Goal: Task Accomplishment & Management: Complete application form

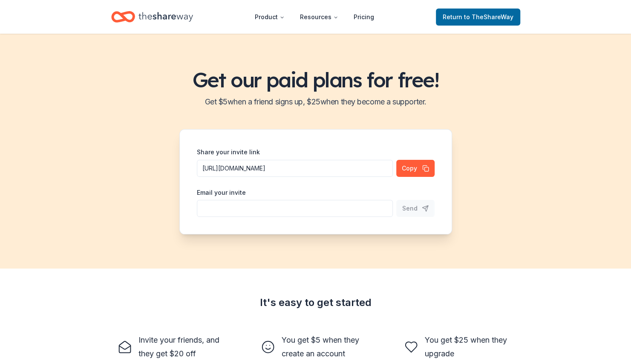
click at [454, 26] on div "Return to TheShareWay" at bounding box center [478, 17] width 84 height 20
click at [456, 17] on span "Return to TheShareWay" at bounding box center [477, 17] width 71 height 10
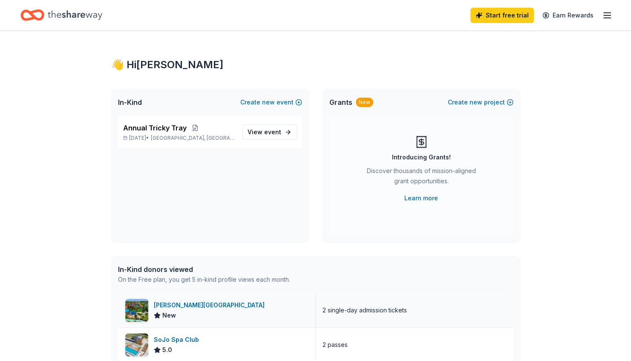
click at [216, 308] on div "[PERSON_NAME][GEOGRAPHIC_DATA]" at bounding box center [211, 305] width 114 height 10
click at [187, 272] on div "In-Kind donors viewed" at bounding box center [204, 269] width 172 height 10
click at [605, 16] on icon "button" at bounding box center [607, 15] width 10 height 10
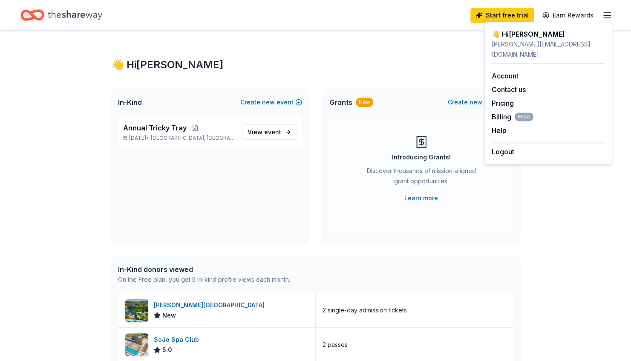
click at [605, 16] on icon "button" at bounding box center [607, 15] width 10 height 10
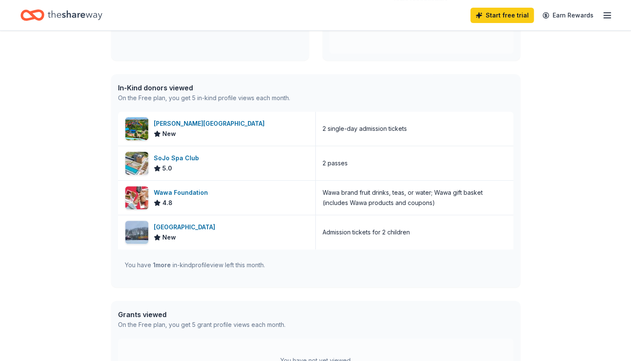
scroll to position [271, 0]
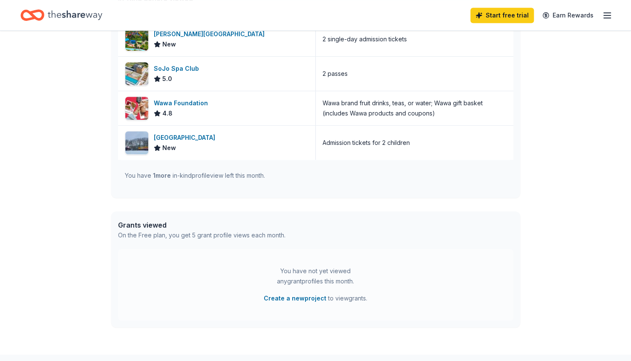
click at [163, 172] on span "1 more" at bounding box center [162, 175] width 18 height 7
click at [627, 218] on div "👋 Hi [PERSON_NAME] In-Kind Create new event Annual Tricky Tray [DATE] • [GEOGRA…" at bounding box center [315, 57] width 631 height 594
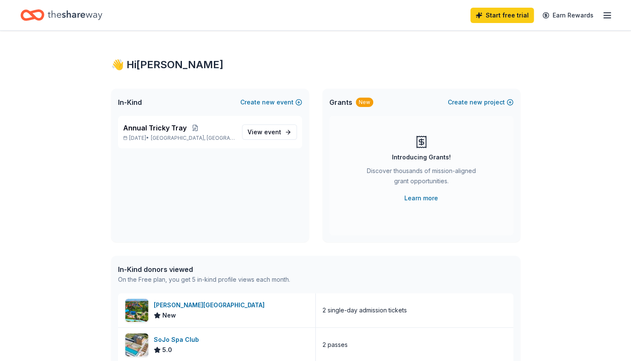
click at [617, 17] on div "Start free trial Earn Rewards" at bounding box center [315, 15] width 631 height 30
click at [608, 15] on line "button" at bounding box center [606, 15] width 7 height 0
click at [269, 129] on span "event" at bounding box center [272, 131] width 17 height 7
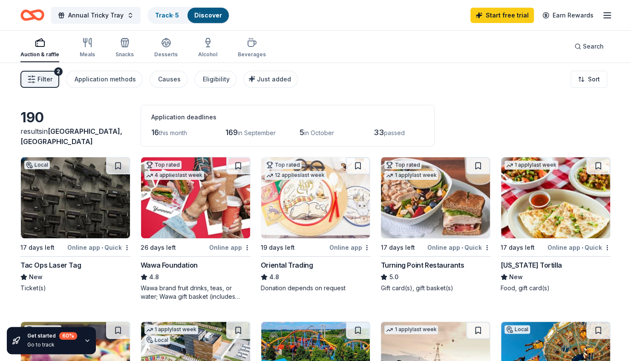
click at [49, 80] on span "Filter" at bounding box center [44, 79] width 15 height 10
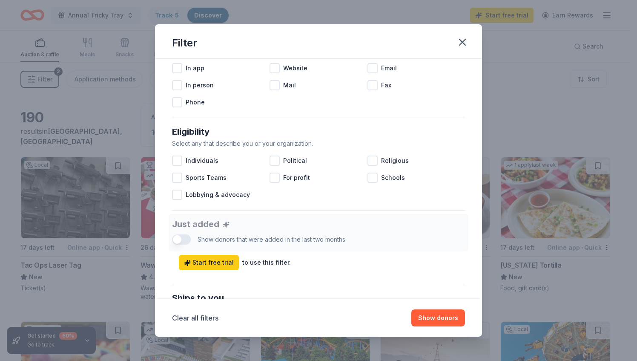
scroll to position [184, 0]
click at [367, 158] on div at bounding box center [372, 160] width 10 height 10
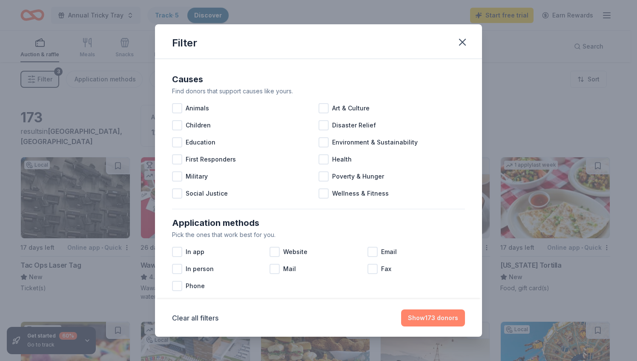
click at [445, 317] on button "Show 173 donors" at bounding box center [433, 317] width 64 height 17
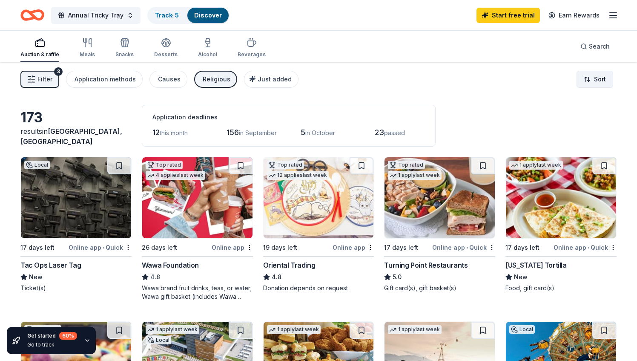
click at [604, 77] on html "Annual Tricky Tray Track · 5 Discover Start free trial Earn Rewards Auction & r…" at bounding box center [318, 180] width 637 height 361
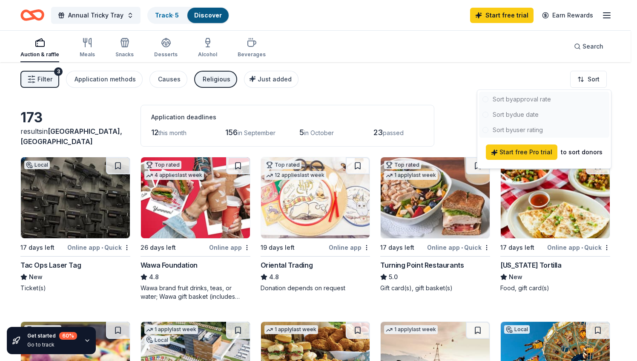
click at [618, 83] on html "Annual Tricky Tray Track · 5 Discover Start free trial Earn Rewards Auction & r…" at bounding box center [318, 180] width 637 height 361
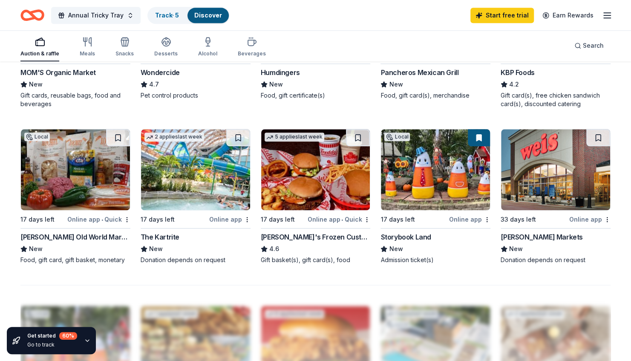
scroll to position [525, 0]
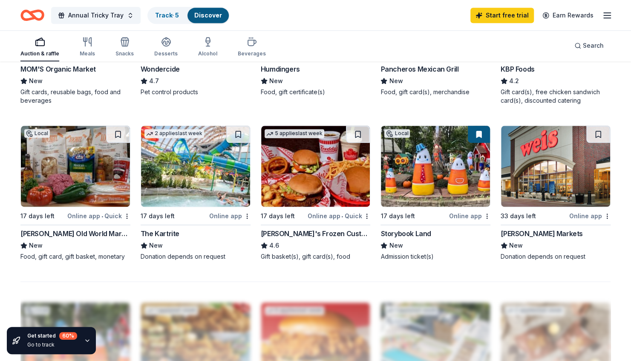
click at [563, 182] on img at bounding box center [555, 166] width 109 height 81
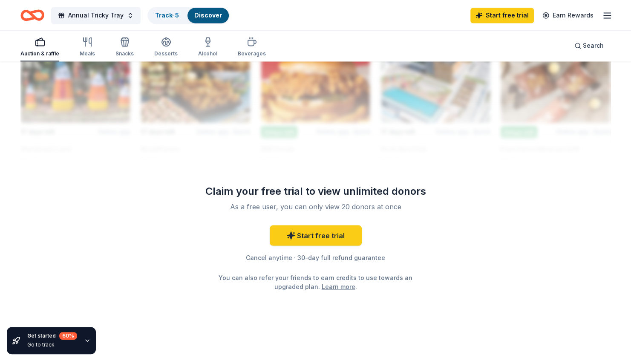
scroll to position [0, 0]
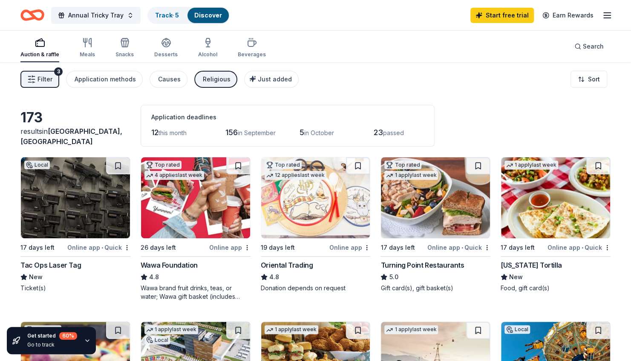
click at [298, 217] on img at bounding box center [315, 197] width 109 height 81
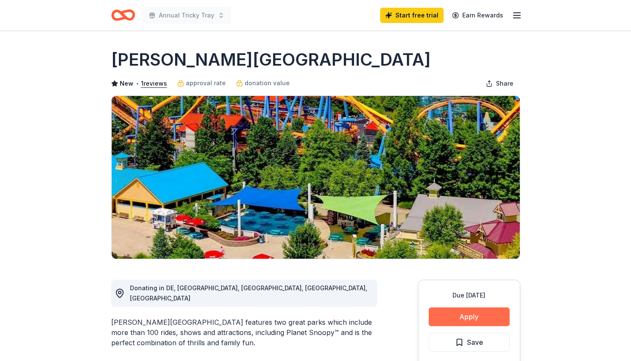
click at [489, 313] on button "Apply" at bounding box center [468, 316] width 81 height 19
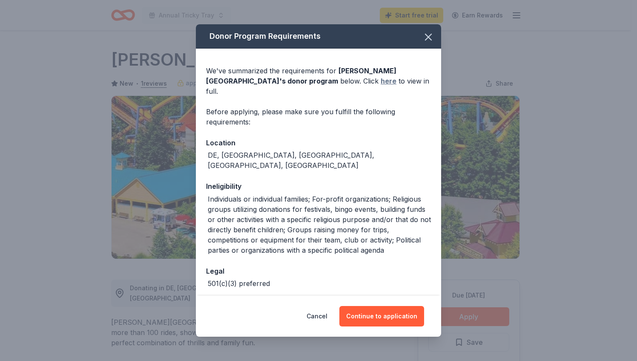
click at [381, 77] on link "here" at bounding box center [389, 81] width 16 height 10
click at [425, 35] on icon "button" at bounding box center [428, 37] width 12 height 12
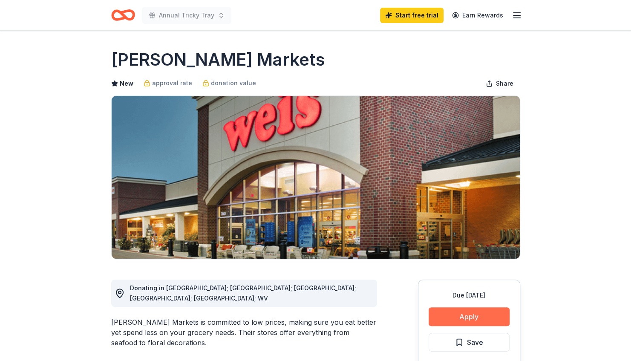
click at [466, 317] on button "Apply" at bounding box center [468, 316] width 81 height 19
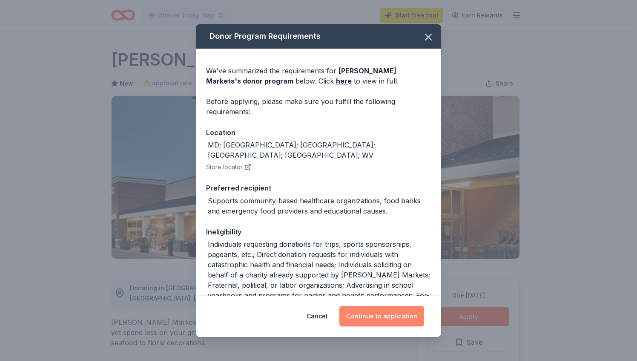
click at [375, 319] on button "Continue to application" at bounding box center [381, 316] width 85 height 20
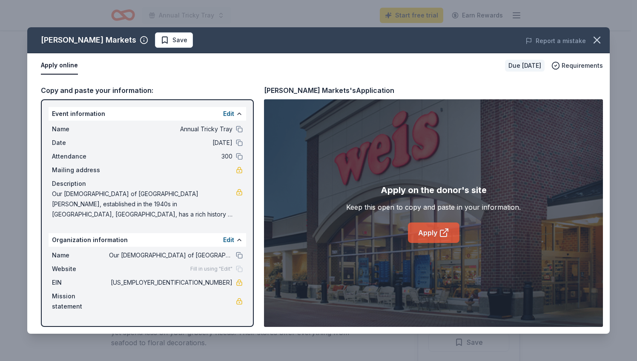
click at [432, 235] on link "Apply" at bounding box center [434, 232] width 52 height 20
click at [595, 39] on icon "button" at bounding box center [597, 40] width 6 height 6
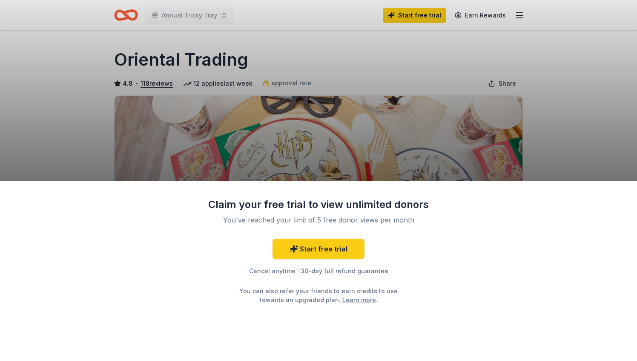
click at [457, 146] on div "Claim your free trial to view unlimited donors You've reached your limit of 5 f…" at bounding box center [318, 180] width 637 height 361
